Goal: Find contact information: Find contact information

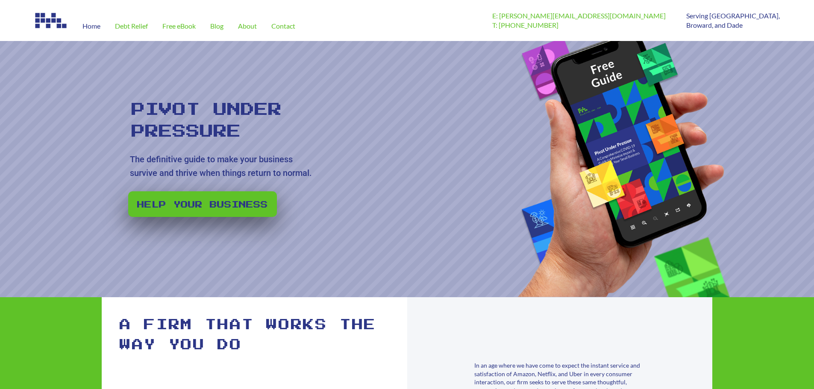
drag, startPoint x: 286, startPoint y: 25, endPoint x: 305, endPoint y: 24, distance: 18.5
click at [286, 25] on span "Contact" at bounding box center [283, 26] width 24 height 7
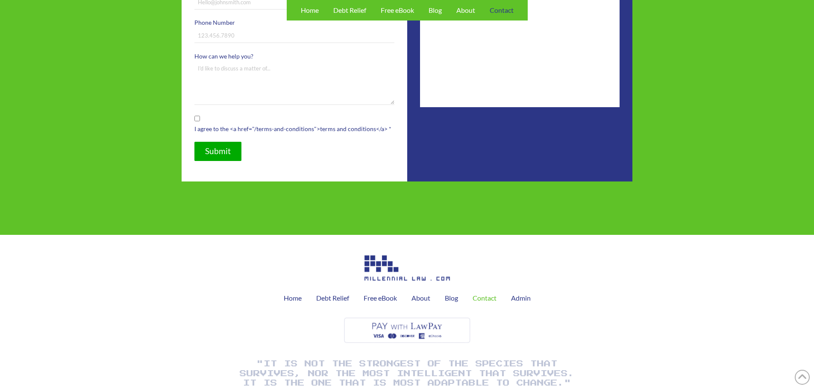
scroll to position [463, 0]
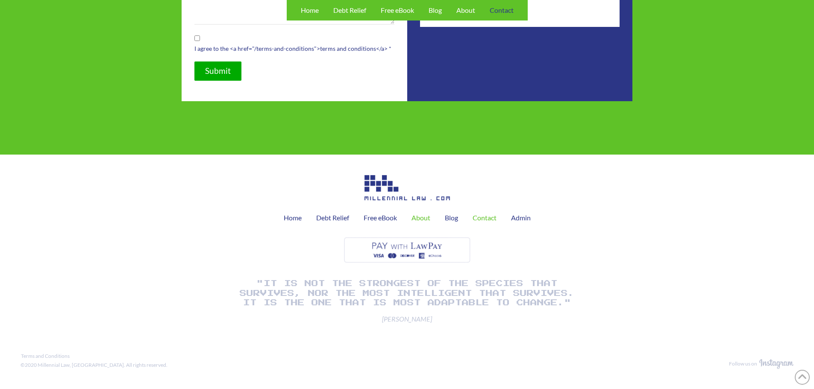
click at [417, 218] on span "About" at bounding box center [421, 218] width 19 height 7
